Goal: Find specific fact: Find specific page/section

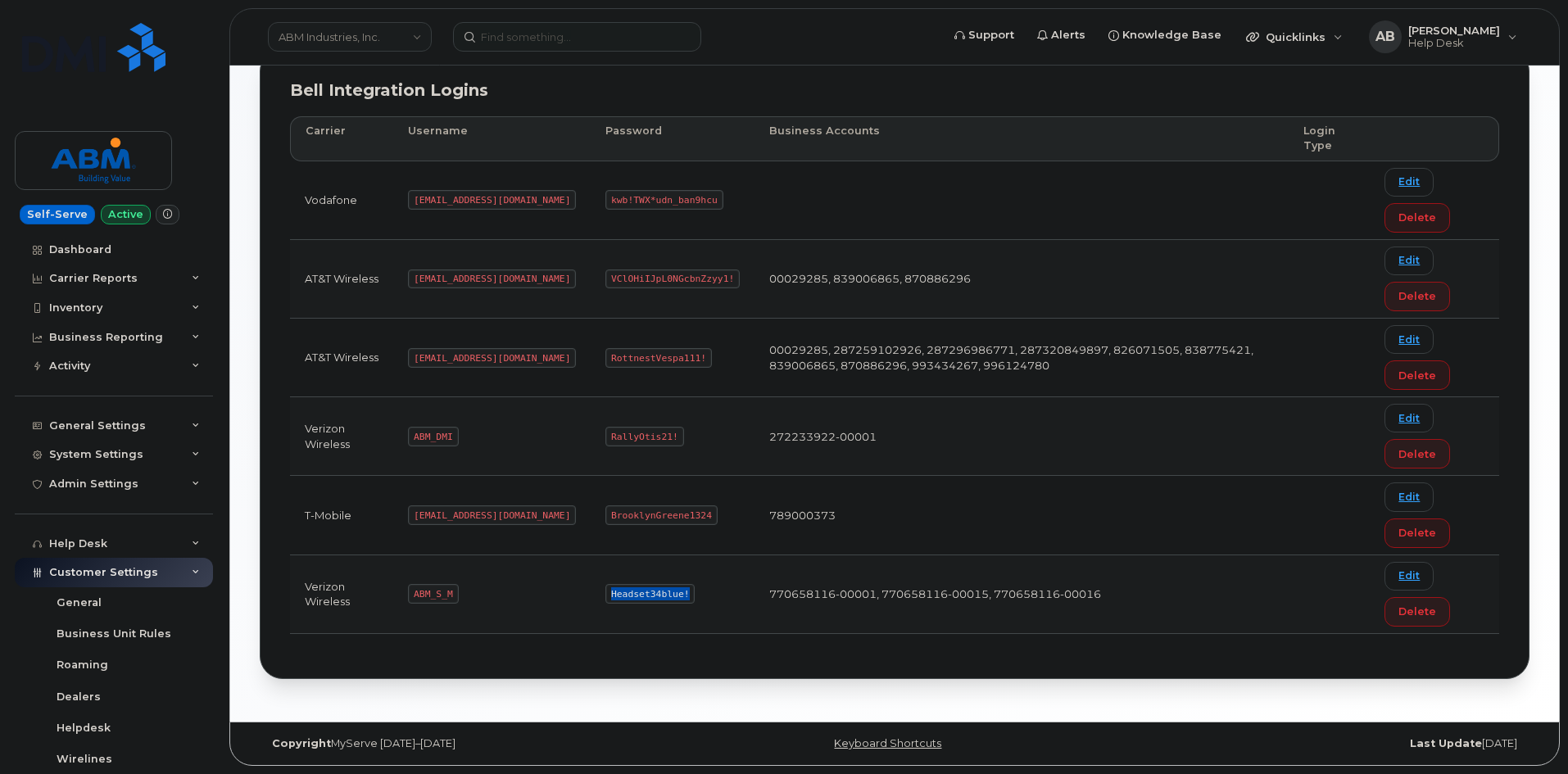
scroll to position [193, 0]
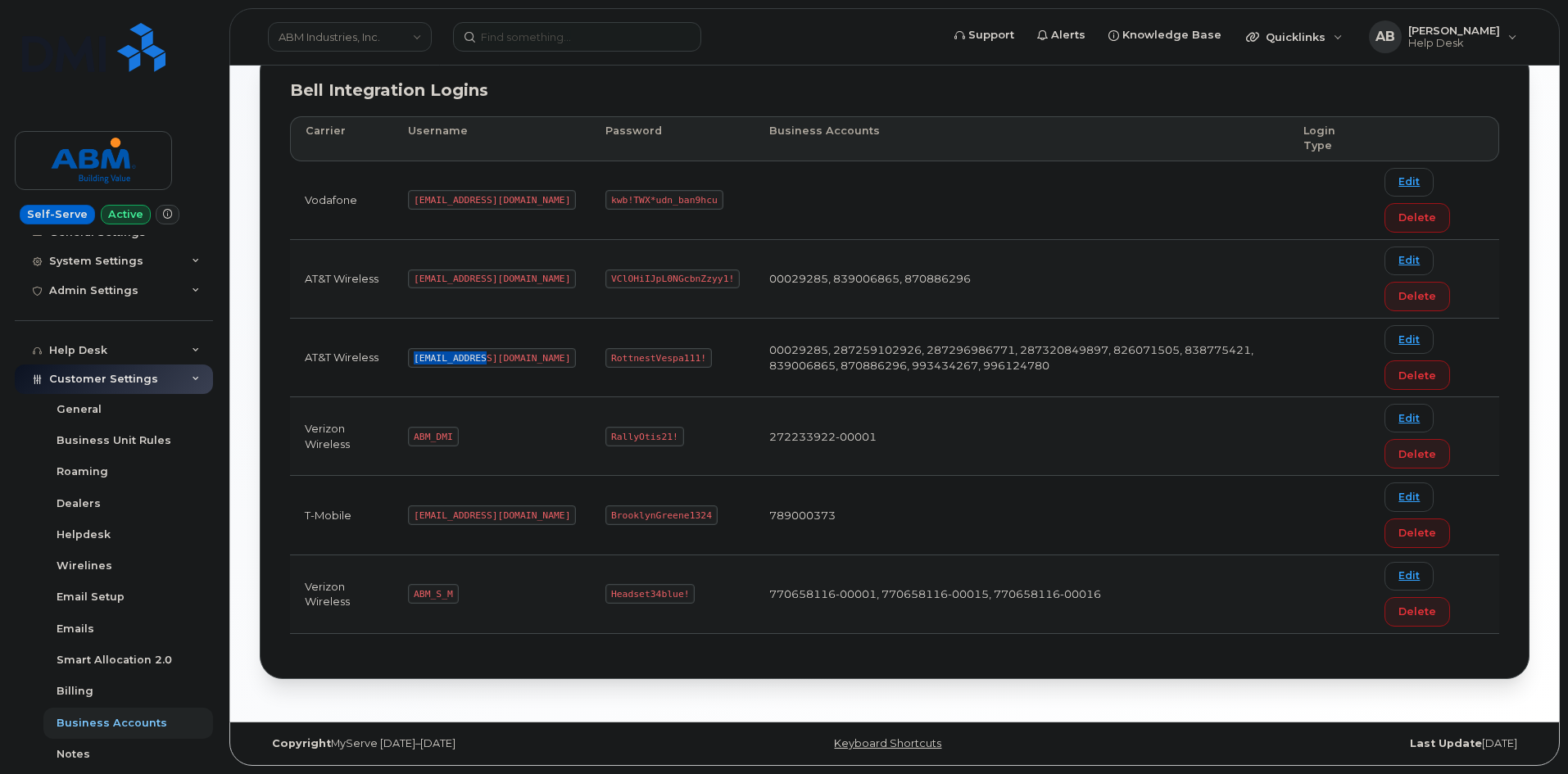
drag, startPoint x: 482, startPoint y: 357, endPoint x: 415, endPoint y: 354, distance: 67.1
click at [415, 354] on code "abm@dminc.com" at bounding box center [492, 358] width 168 height 20
copy code "abm@dminc.com"
click at [638, 358] on code "RottnestVespa111!" at bounding box center [659, 358] width 107 height 20
drag, startPoint x: 638, startPoint y: 358, endPoint x: 564, endPoint y: 356, distance: 74.0
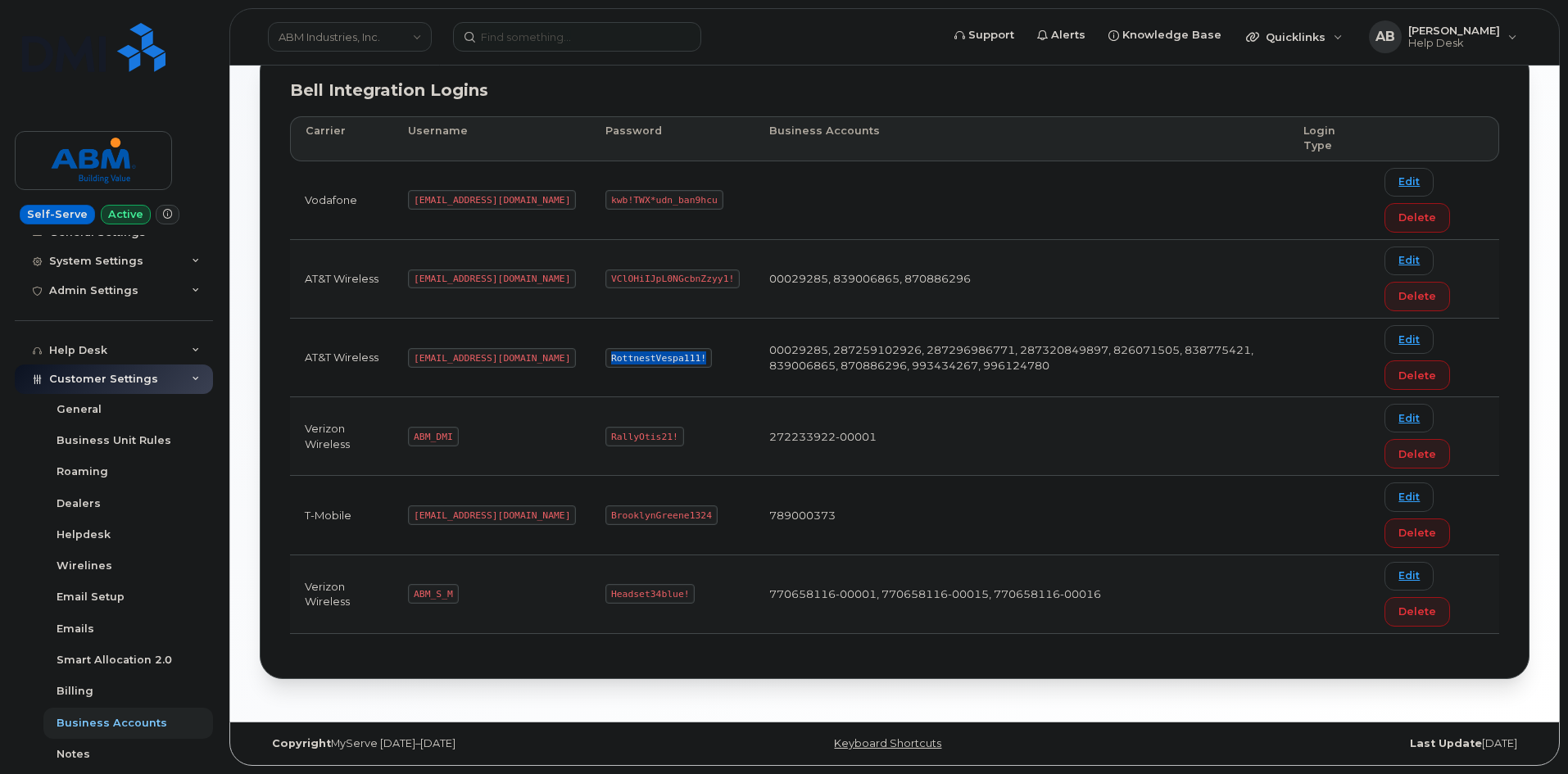
click at [605, 356] on code "RottnestVespa111!" at bounding box center [659, 358] width 107 height 20
copy code "RottnestVespa111!"
click at [450, 594] on code "ABM_S_M" at bounding box center [433, 594] width 50 height 20
drag, startPoint x: 450, startPoint y: 594, endPoint x: 409, endPoint y: 591, distance: 41.1
click at [409, 591] on td "ABM_S_M" at bounding box center [491, 594] width 197 height 79
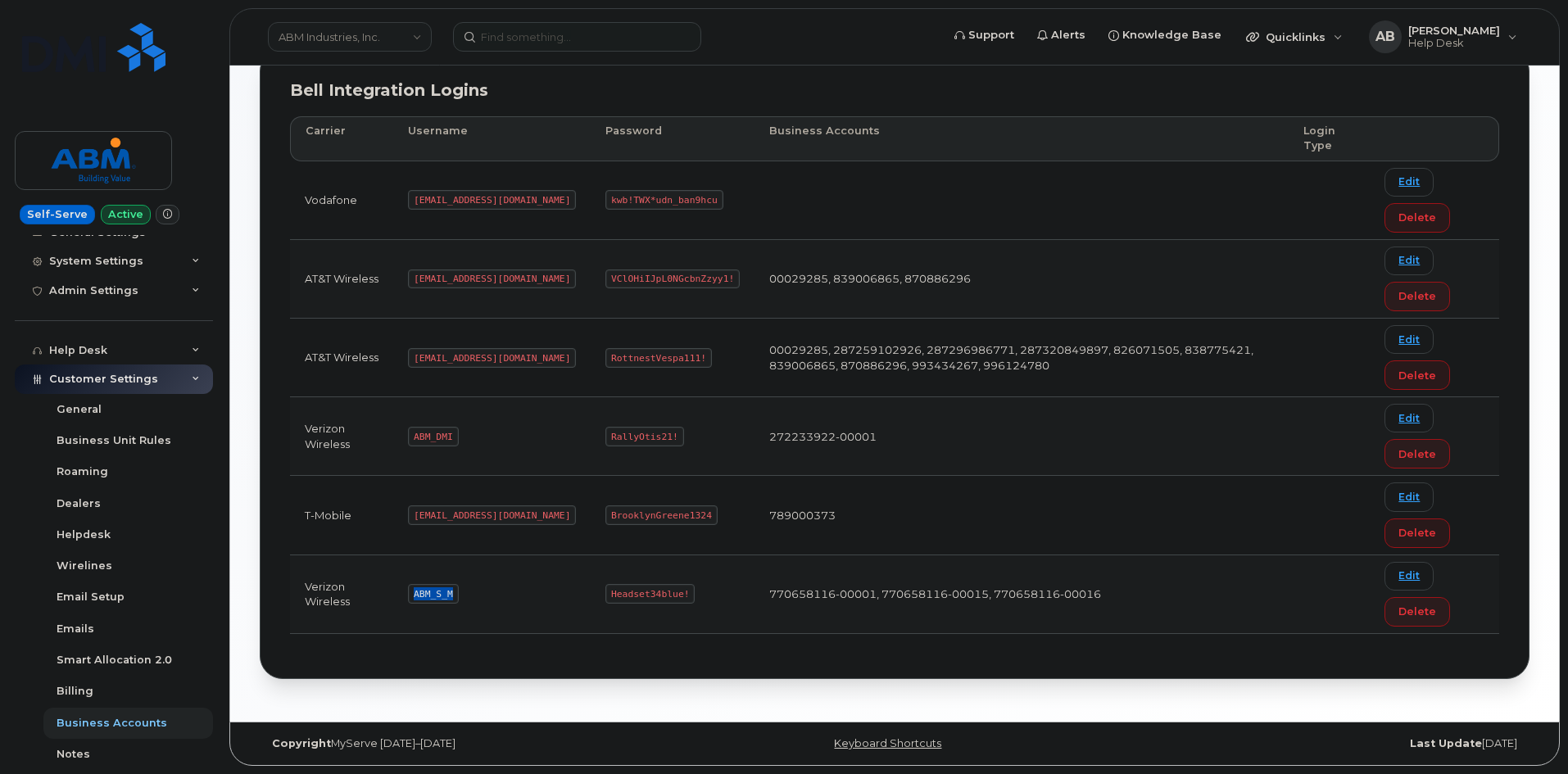
copy code "ABM_S_M"
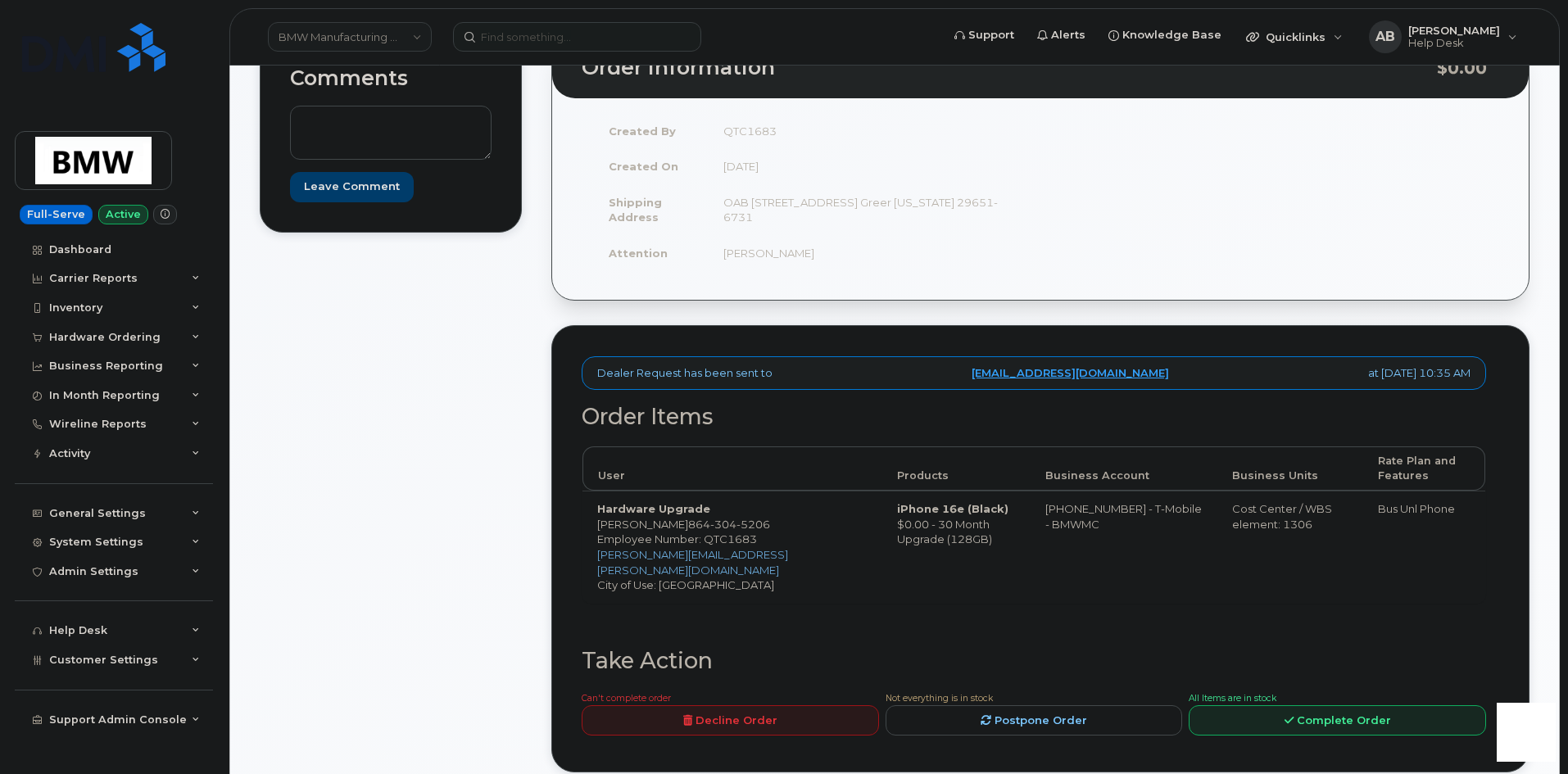
scroll to position [246, 0]
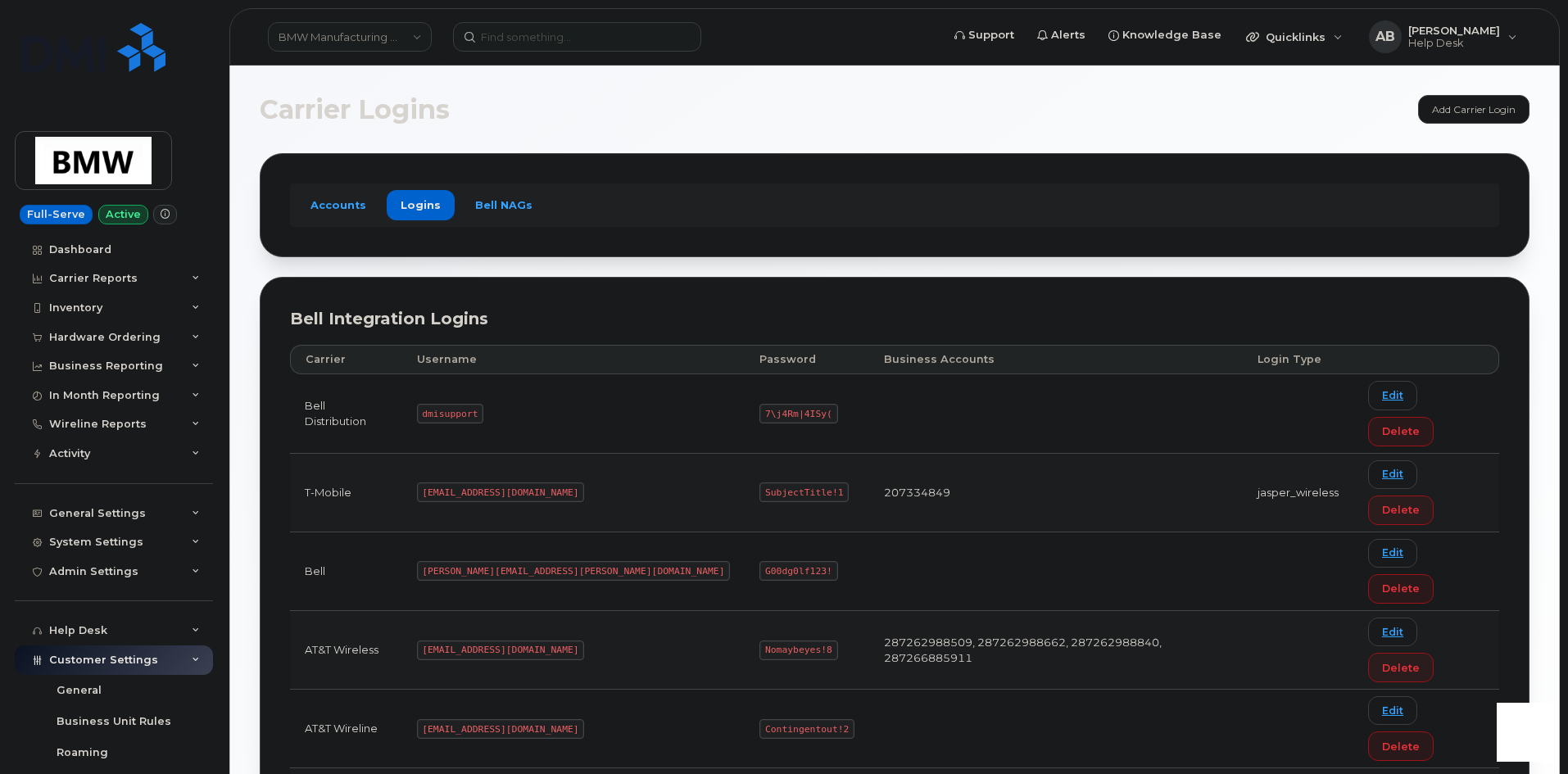
scroll to position [7, 0]
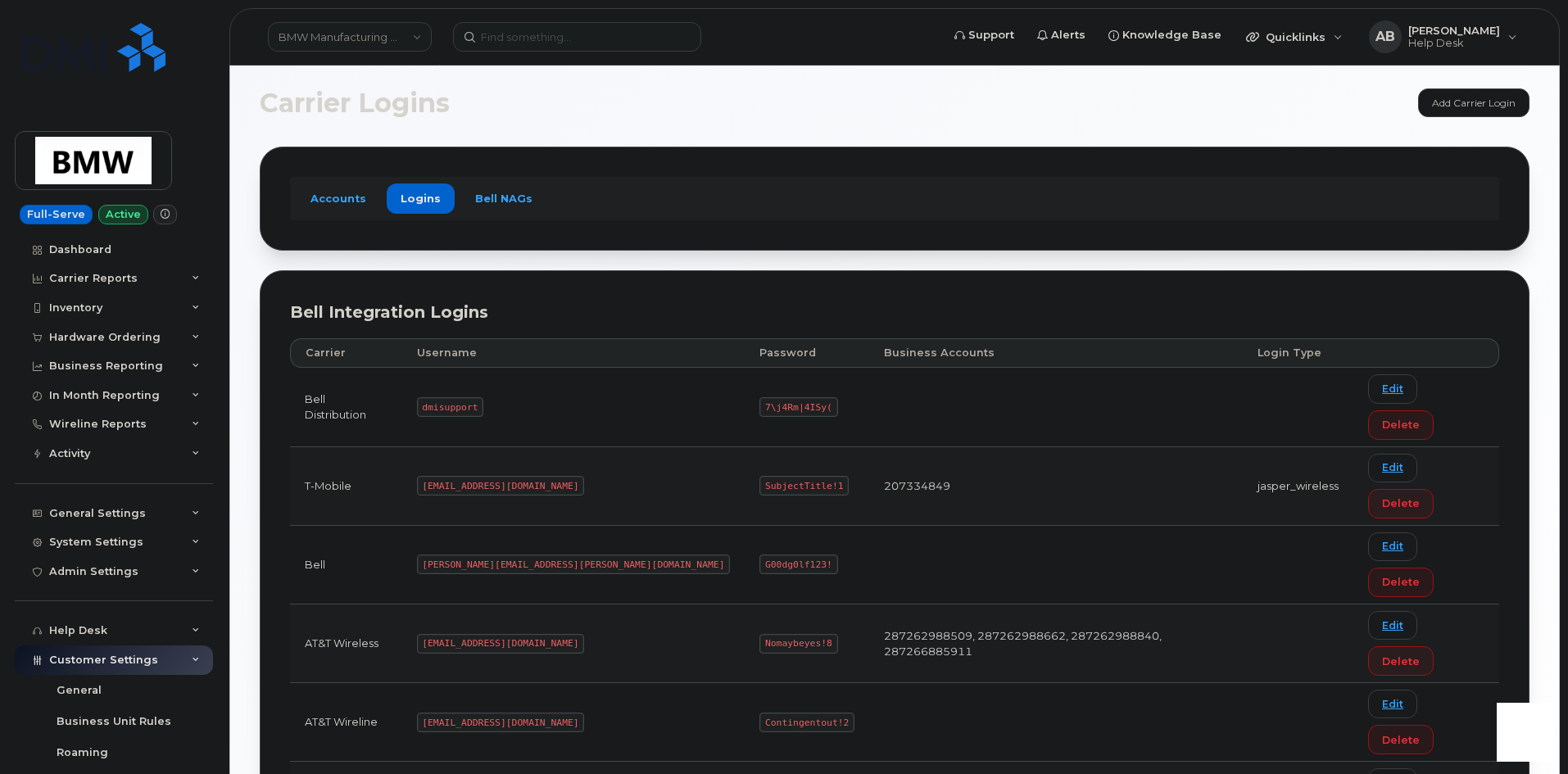
drag, startPoint x: 527, startPoint y: 690, endPoint x: 436, endPoint y: 693, distance: 91.0
copy code "MS-BMW@dminc.com"
drag, startPoint x: 688, startPoint y: 693, endPoint x: 604, endPoint y: 685, distance: 84.4
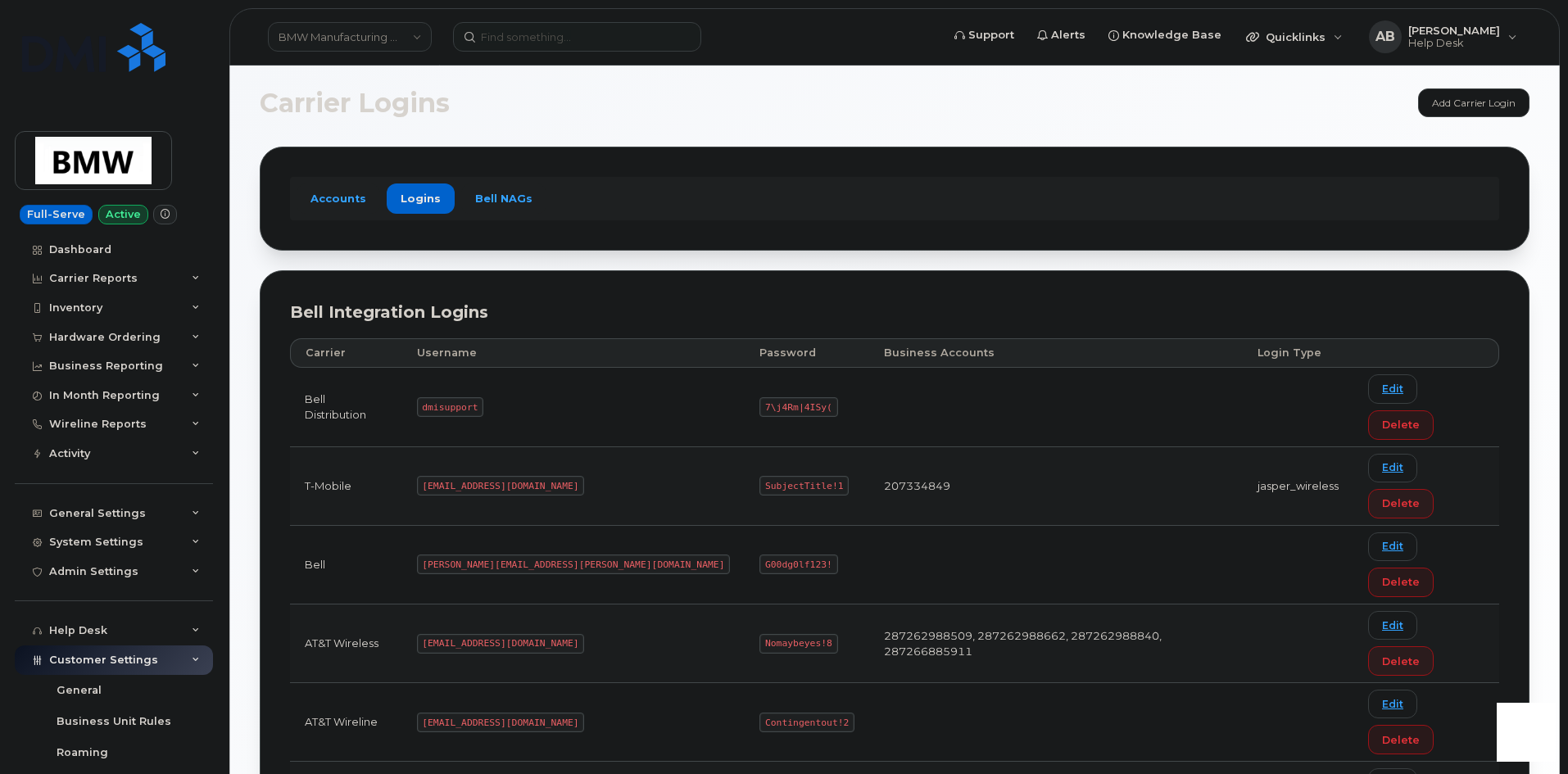
copy code "SubjectTitle!1"
drag, startPoint x: 526, startPoint y: 691, endPoint x: 439, endPoint y: 687, distance: 87.1
copy code "MS-BMW@dminc.com"
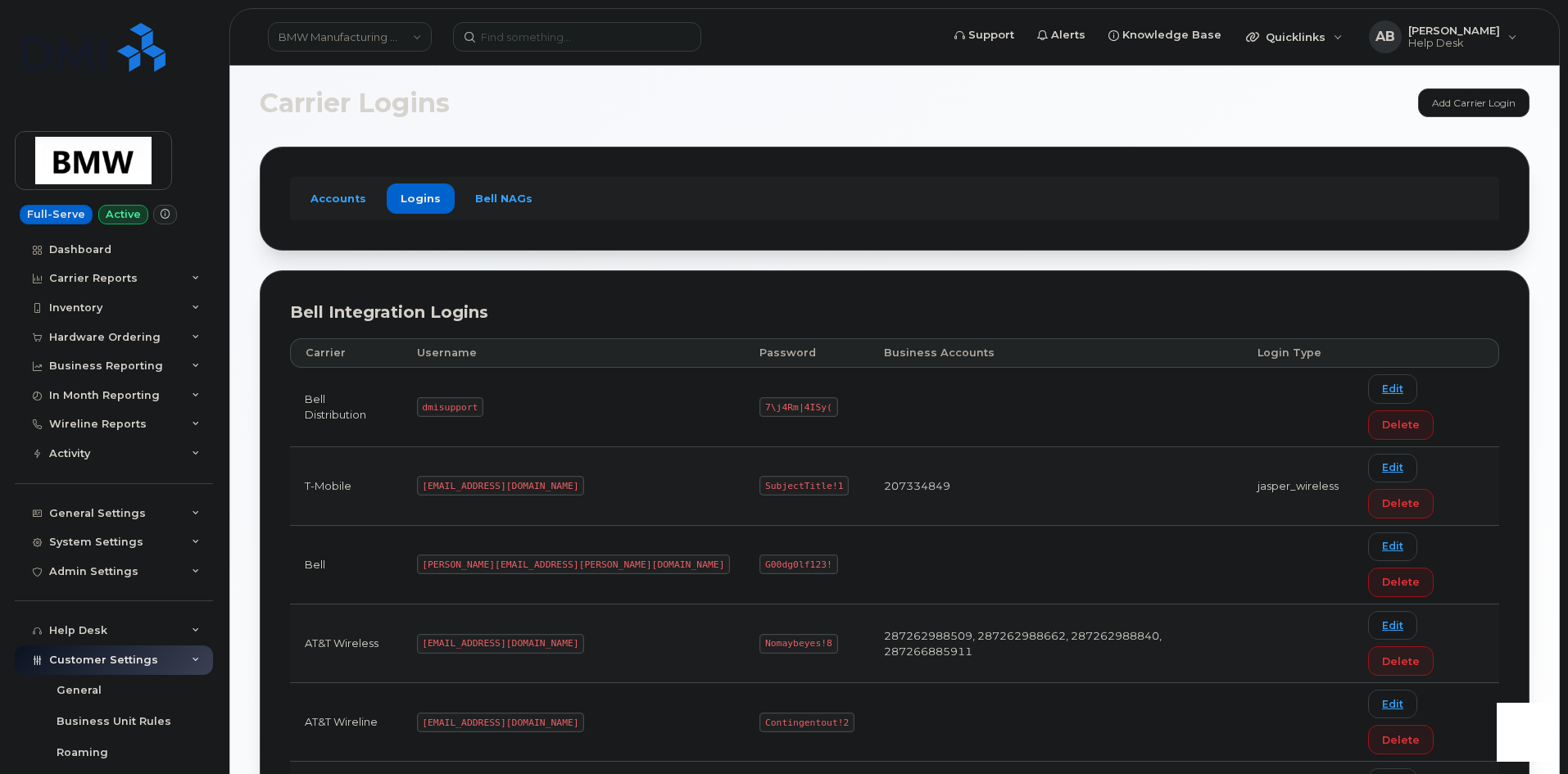
drag, startPoint x: 648, startPoint y: 689, endPoint x: 596, endPoint y: 686, distance: 52.1
copy tr "SubjectTitle!1"
drag, startPoint x: 524, startPoint y: 696, endPoint x: 500, endPoint y: 692, distance: 24.3
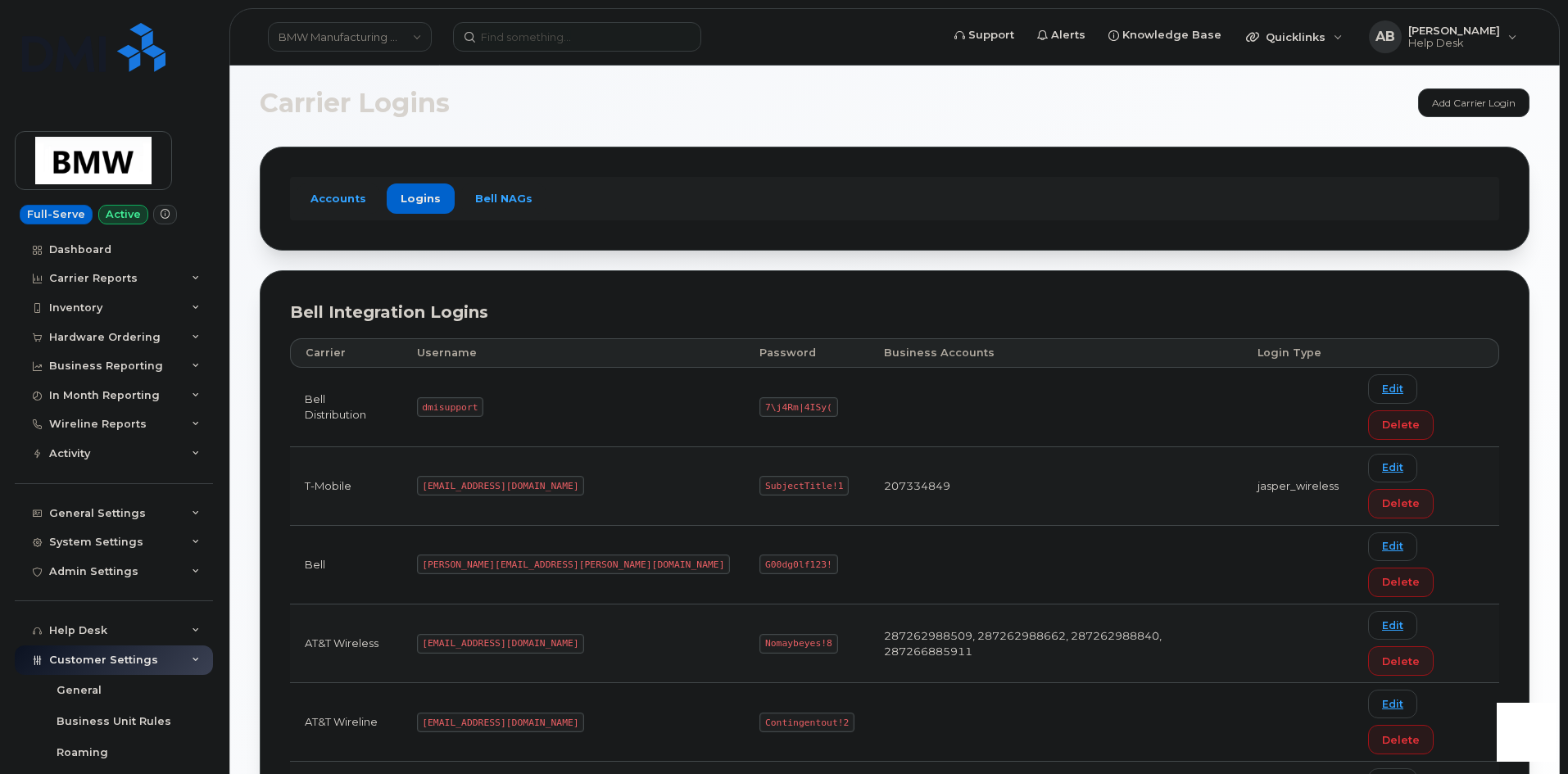
drag, startPoint x: 526, startPoint y: 693, endPoint x: 445, endPoint y: 692, distance: 81.0
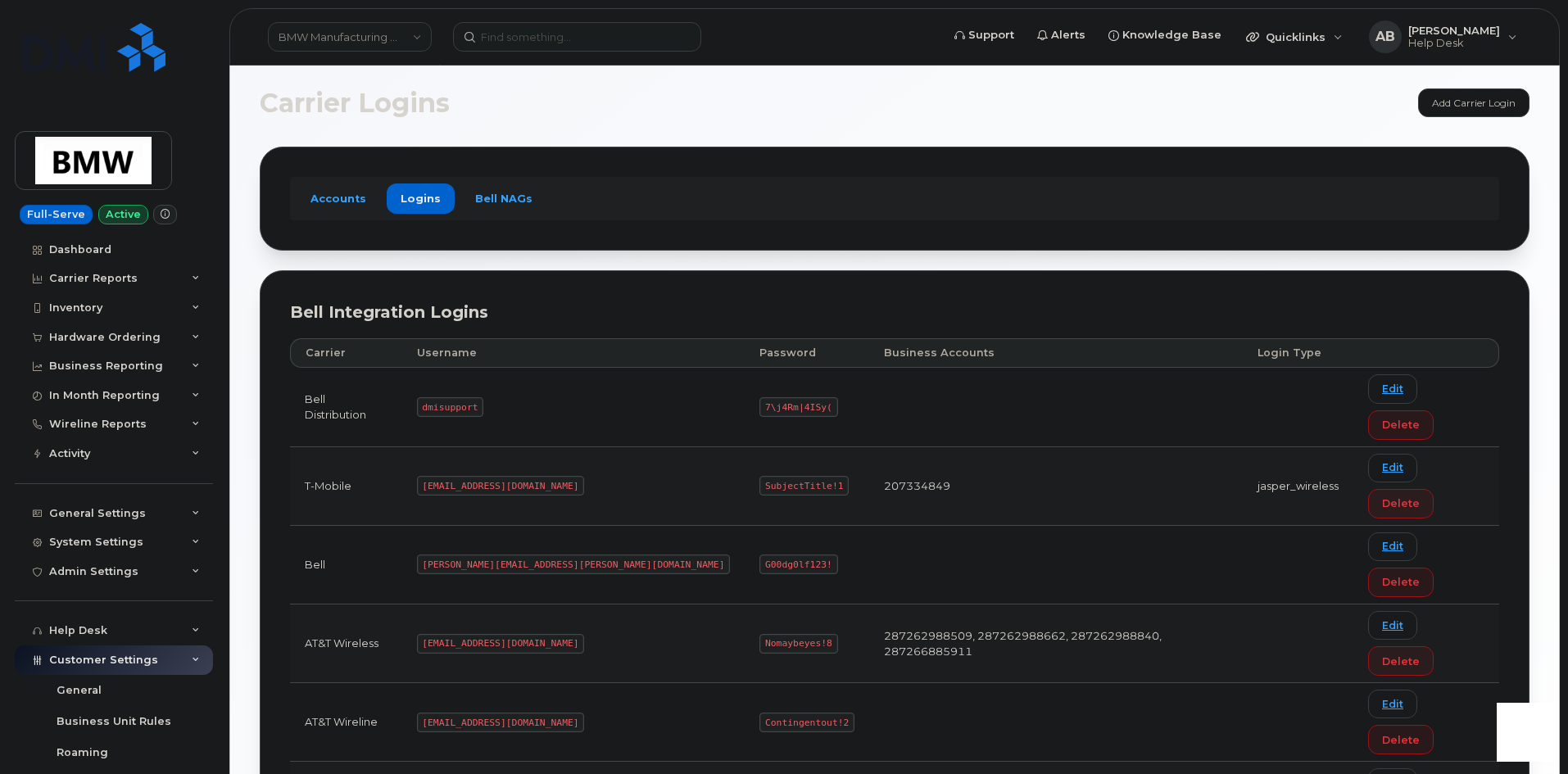
copy code "MS-BMW@dminc.com"
drag, startPoint x: 687, startPoint y: 692, endPoint x: 617, endPoint y: 689, distance: 70.1
copy code "SubjectTitle!1"
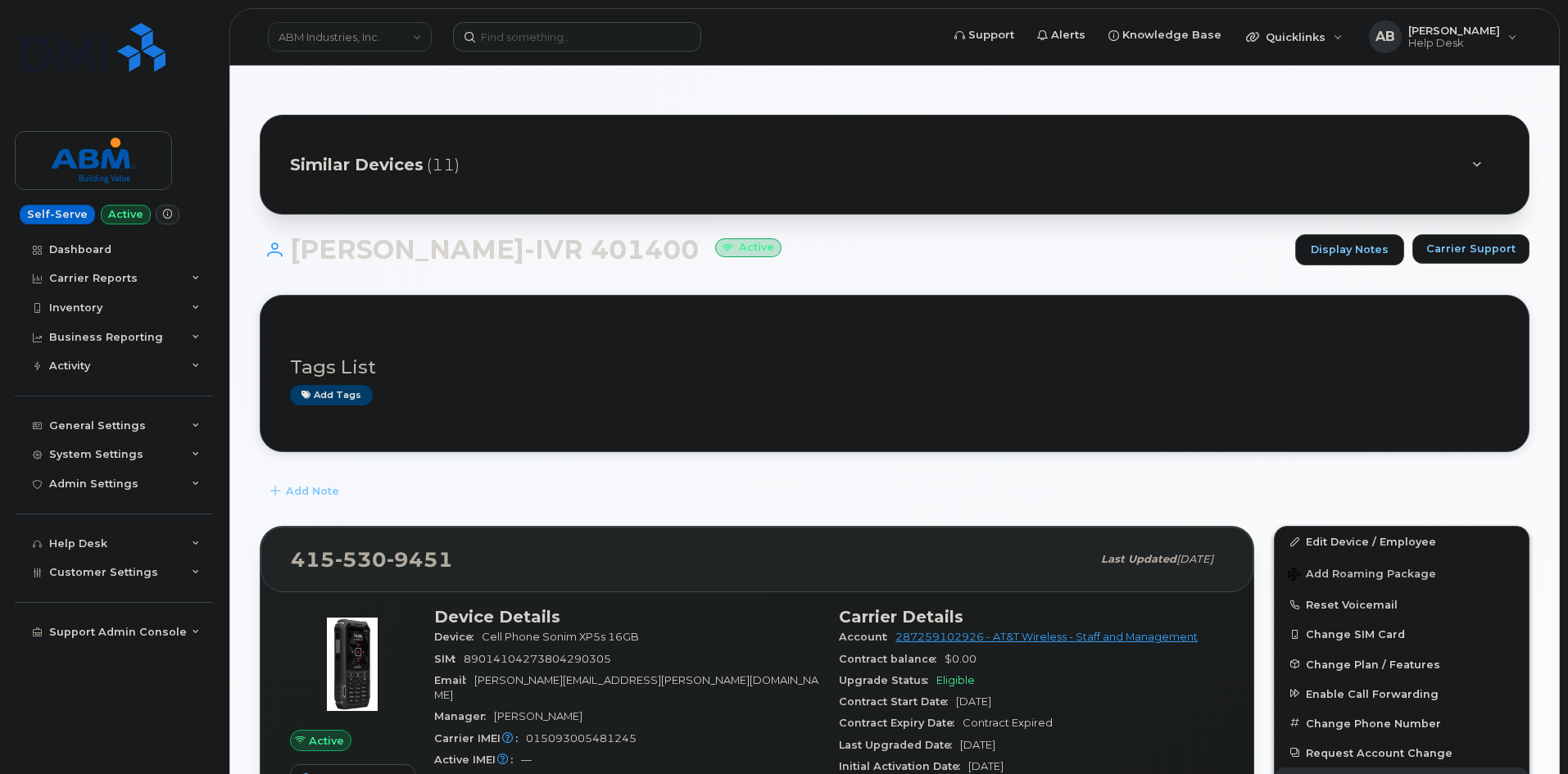
scroll to position [246, 0]
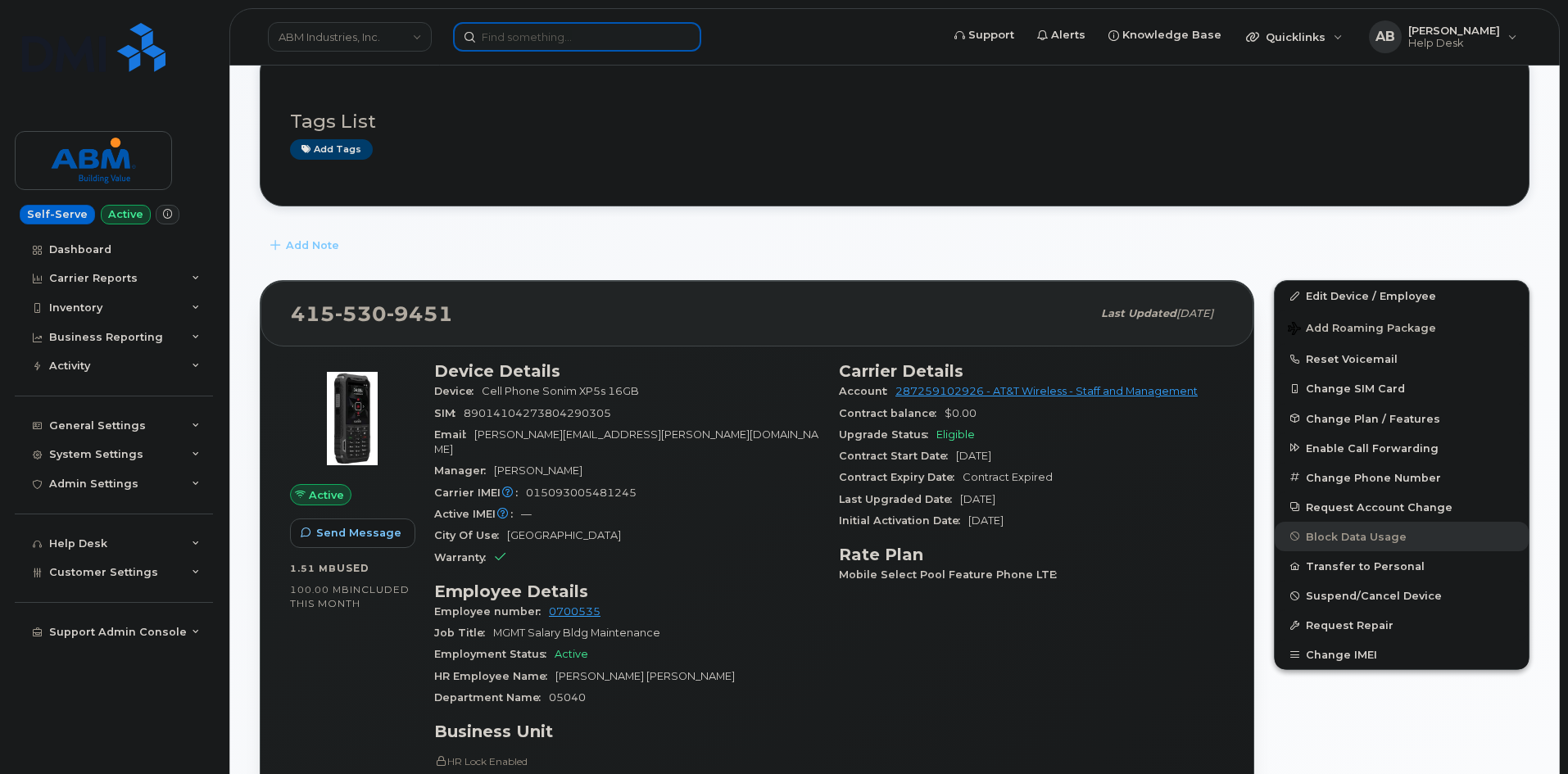
click at [630, 31] on input at bounding box center [577, 36] width 248 height 30
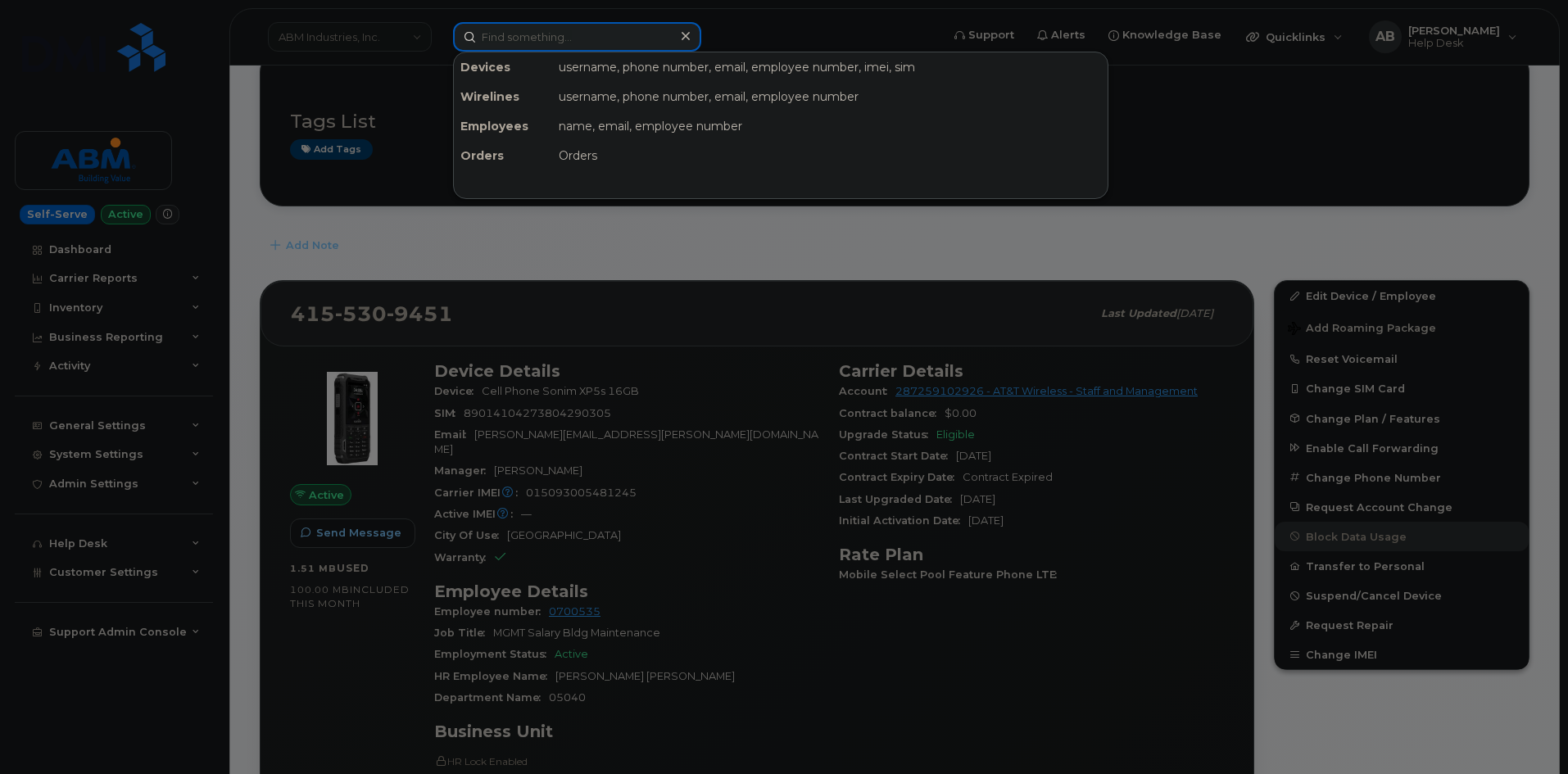
paste input "8647655386"
type input "8647655386"
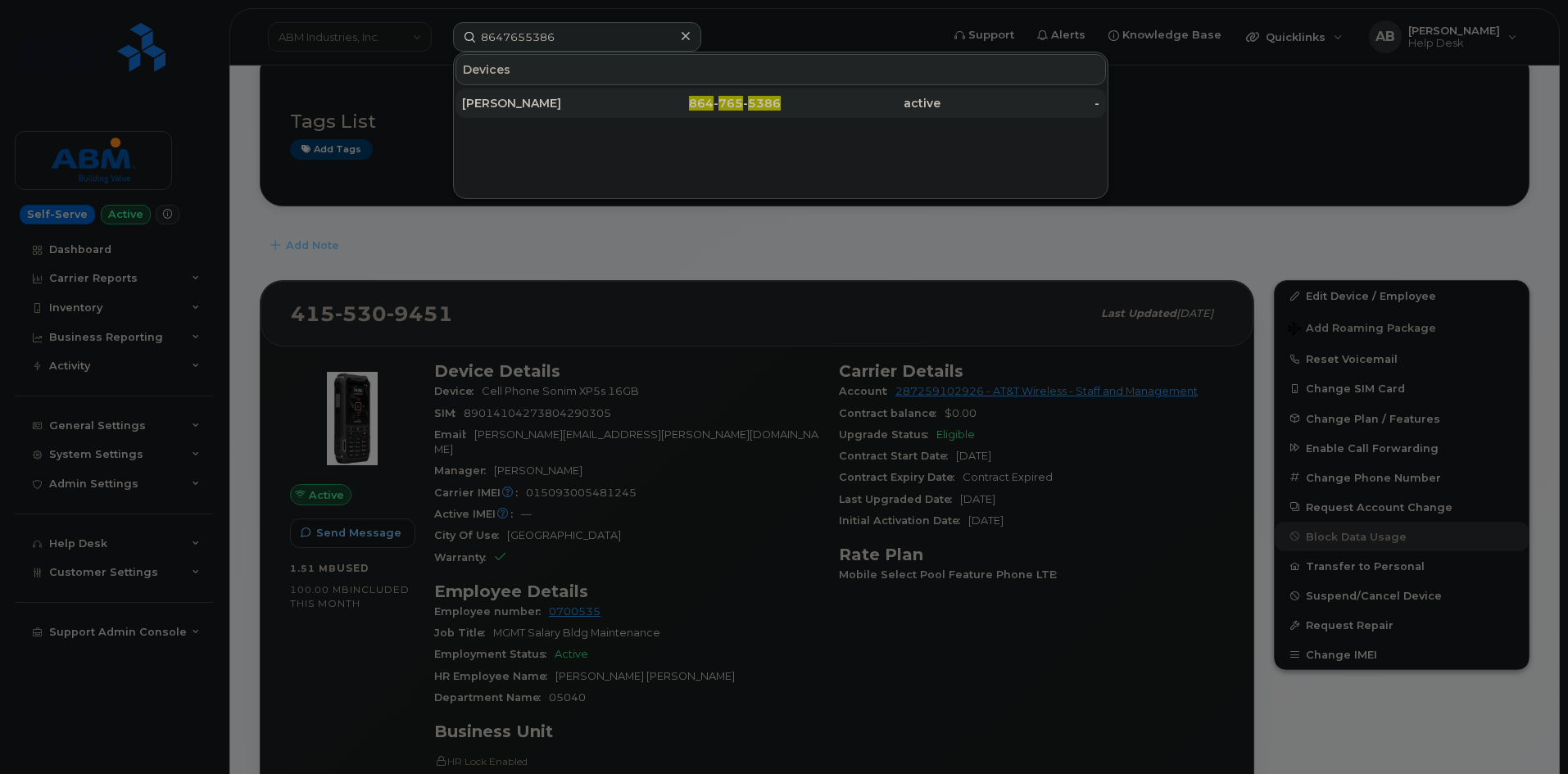
click at [628, 103] on div "864 - 765 - 5386" at bounding box center [702, 103] width 160 height 16
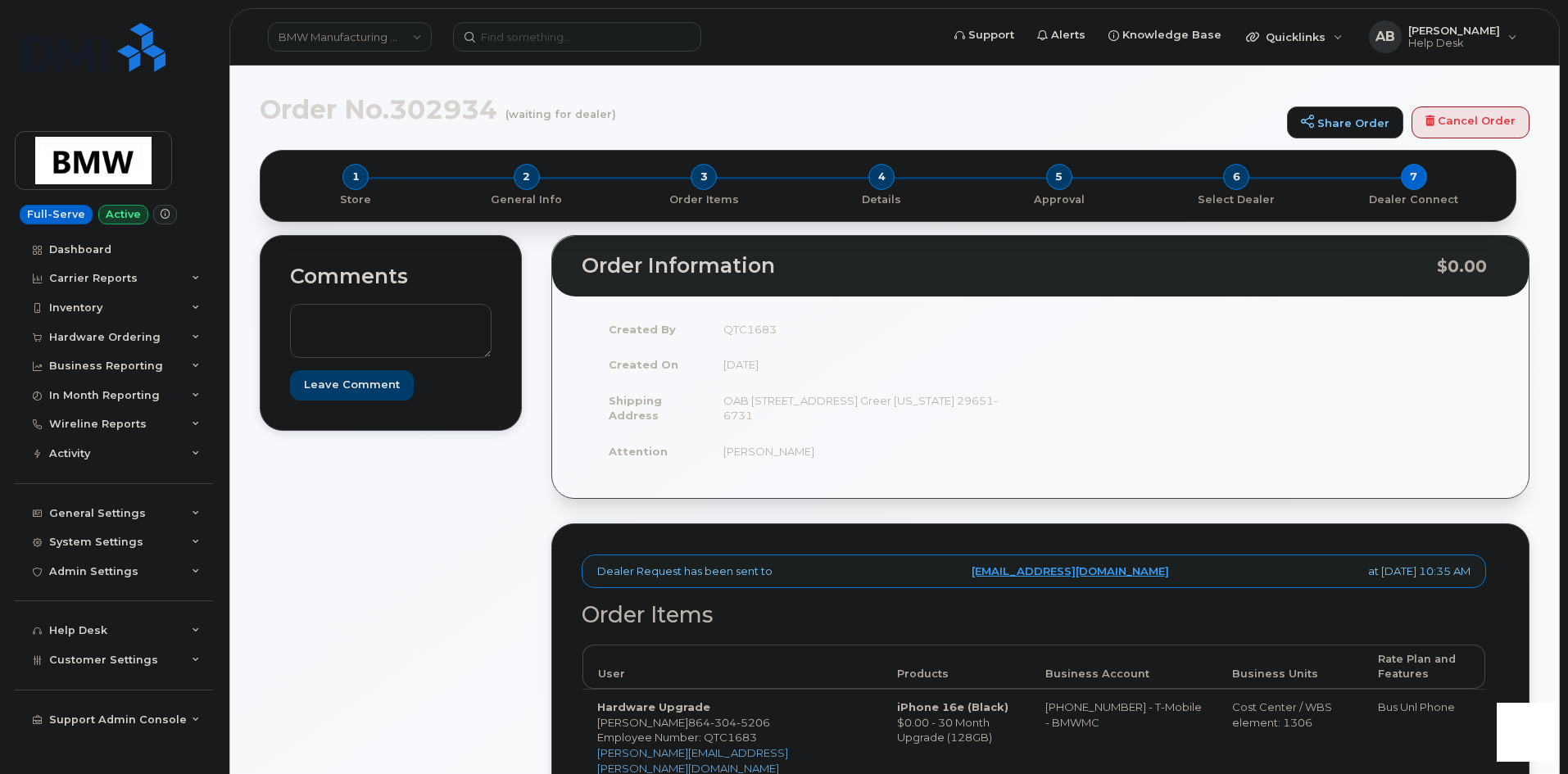
scroll to position [246, 0]
